Goal: Entertainment & Leisure: Consume media (video, audio)

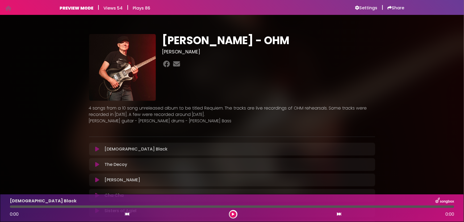
click at [99, 149] on icon at bounding box center [97, 148] width 4 height 5
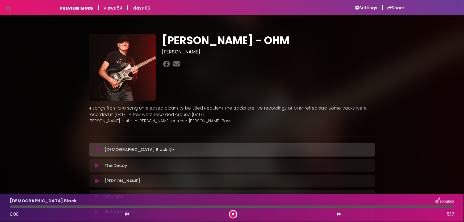
click at [97, 150] on icon at bounding box center [96, 149] width 3 height 5
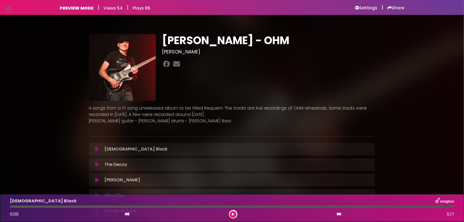
click at [96, 163] on icon at bounding box center [97, 164] width 4 height 5
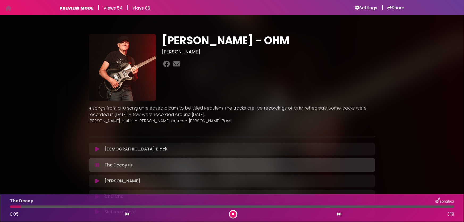
click at [233, 213] on icon at bounding box center [233, 214] width 2 height 3
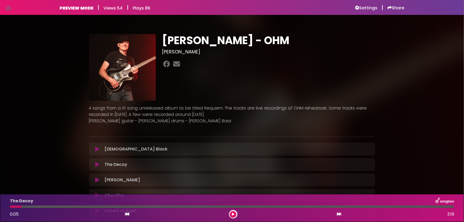
click at [98, 179] on icon at bounding box center [97, 179] width 4 height 5
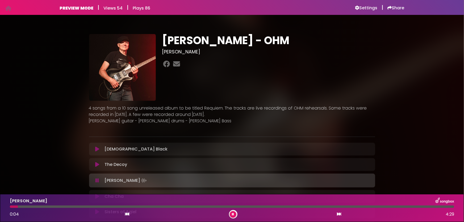
click at [234, 215] on icon at bounding box center [233, 214] width 2 height 3
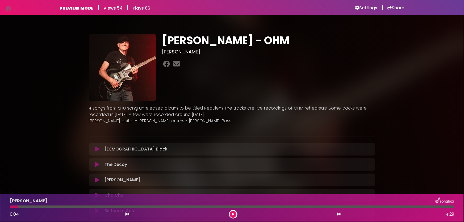
drag, startPoint x: 446, startPoint y: 73, endPoint x: 447, endPoint y: 86, distance: 13.3
click at [447, 86] on div "[PERSON_NAME] - OHM [PERSON_NAME]" at bounding box center [232, 131] width 464 height 220
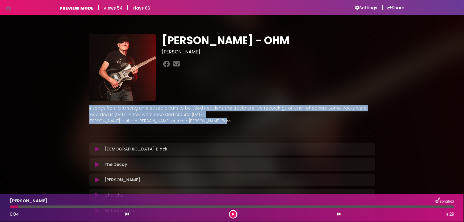
drag, startPoint x: 464, startPoint y: 85, endPoint x: 457, endPoint y: 122, distance: 37.7
click at [462, 120] on div "[PERSON_NAME] - OHM [PERSON_NAME]" at bounding box center [232, 131] width 464 height 220
click at [93, 108] on p "4 songs from a 10 song unreleased album to be titled Requiem. The tracks are li…" at bounding box center [232, 111] width 286 height 13
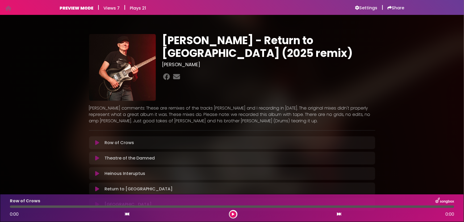
click at [428, 29] on div "Chris Poland - Return to Metalopolis (2025 remix) Randy Burns" at bounding box center [232, 120] width 464 height 199
click at [191, 7] on div "PREVIEW MODE | Views 7 | Plays 21 Settings | Share" at bounding box center [232, 7] width 344 height 6
click at [417, 6] on div "PREVIEW MODE | Views 7 | Plays 21 Settings | Share | |" at bounding box center [232, 7] width 464 height 15
drag, startPoint x: 404, startPoint y: 49, endPoint x: 404, endPoint y: 53, distance: 4.3
click at [404, 53] on div "Chris Poland - Return to Metalopolis (2025 remix) Randy Burns" at bounding box center [232, 120] width 351 height 199
